Goal: Navigation & Orientation: Find specific page/section

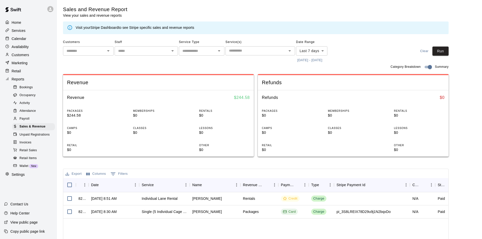
click at [27, 104] on span "Activity" at bounding box center [24, 103] width 10 height 5
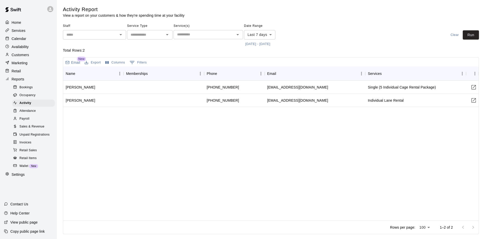
click at [23, 22] on div "Home" at bounding box center [28, 23] width 49 height 8
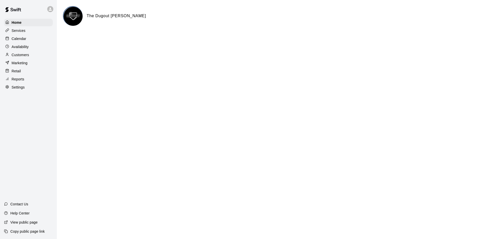
click at [16, 81] on p "Reports" at bounding box center [18, 79] width 13 height 5
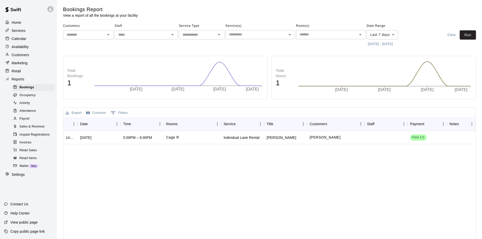
click at [38, 129] on span "Sales & Revenue" at bounding box center [31, 126] width 25 height 5
